Goal: Check status: Check status

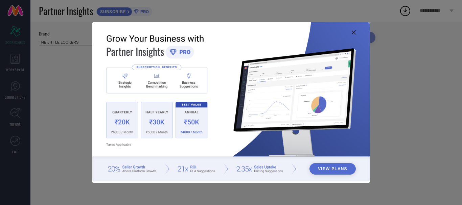
type input "All"
click at [355, 33] on icon at bounding box center [354, 32] width 4 height 4
click at [355, 33] on button "APPLY" at bounding box center [359, 37] width 32 height 11
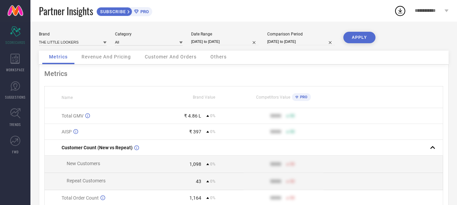
click at [180, 41] on icon at bounding box center [180, 42] width 3 height 3
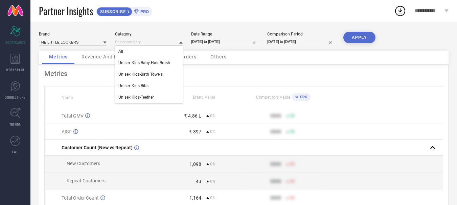
click at [180, 41] on icon at bounding box center [180, 42] width 3 height 3
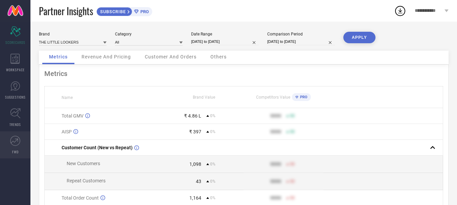
click at [10, 150] on link "FWD" at bounding box center [15, 145] width 30 height 27
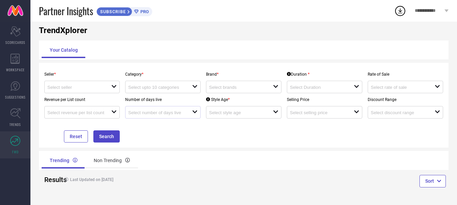
scroll to position [12, 0]
click at [252, 87] on input at bounding box center [237, 87] width 57 height 5
click at [100, 87] on input at bounding box center [75, 87] width 57 height 5
click at [89, 99] on li "The Little Lookers ( 15810 )" at bounding box center [85, 100] width 81 height 12
type input "The Little Lookers ( 15810 )"
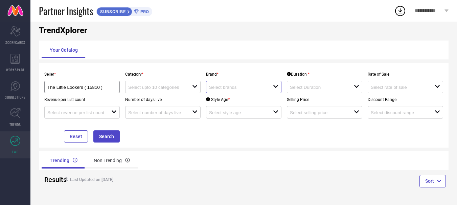
click at [236, 85] on input at bounding box center [237, 87] width 57 height 5
click at [183, 89] on input at bounding box center [156, 87] width 57 height 5
click at [209, 51] on div "Your Catalog" at bounding box center [244, 50] width 404 height 16
click at [381, 85] on div at bounding box center [403, 87] width 64 height 6
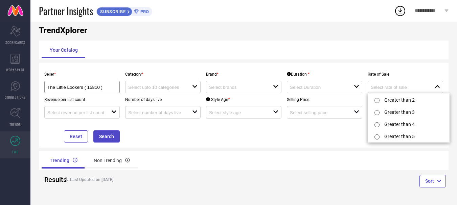
click at [410, 47] on div "Your Catalog" at bounding box center [244, 50] width 404 height 16
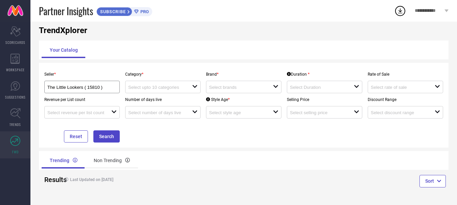
click at [140, 14] on span "PRO" at bounding box center [144, 11] width 10 height 5
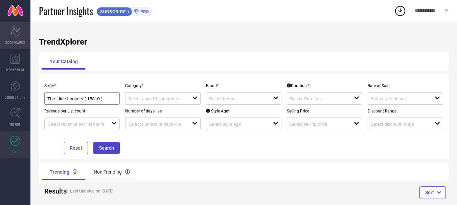
click at [18, 39] on div "Scorecard SCORECARDS" at bounding box center [15, 35] width 30 height 27
